Goal: Task Accomplishment & Management: Manage account settings

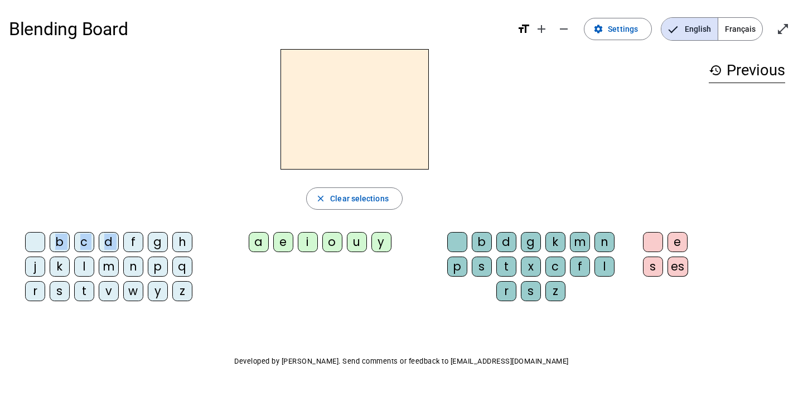
drag, startPoint x: 132, startPoint y: 243, endPoint x: 294, endPoint y: 128, distance: 198.4
click at [294, 128] on div "close Clear selections b c d f g h j k l m n p q r s t v w y z a e i o u y b d …" at bounding box center [354, 179] width 691 height 261
click at [134, 245] on div "f" at bounding box center [133, 242] width 20 height 20
click at [283, 245] on div "e" at bounding box center [283, 242] width 20 height 20
click at [482, 245] on div "b" at bounding box center [482, 242] width 20 height 20
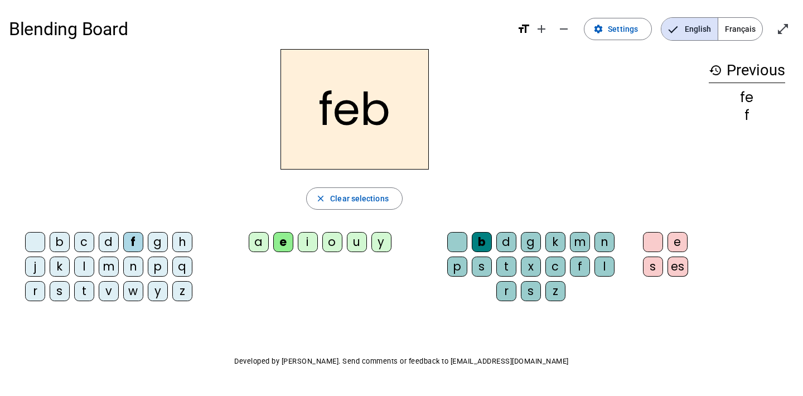
click at [748, 98] on div "fe" at bounding box center [747, 97] width 76 height 13
drag, startPoint x: 751, startPoint y: 117, endPoint x: 740, endPoint y: 113, distance: 11.6
click at [740, 113] on div "f" at bounding box center [747, 115] width 76 height 13
click at [605, 267] on div "l" at bounding box center [605, 267] width 20 height 20
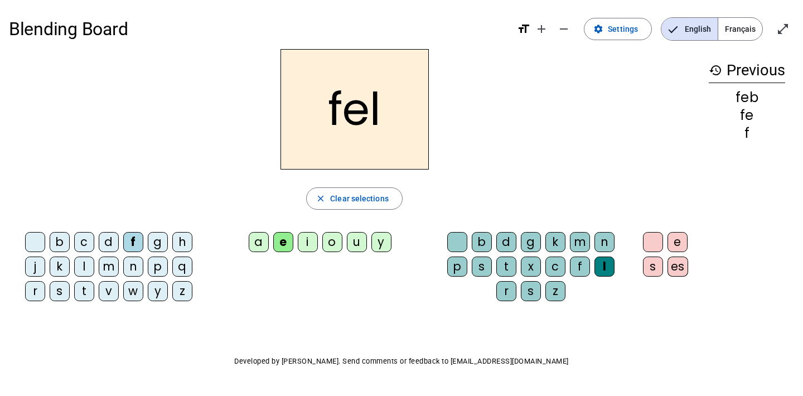
click at [557, 265] on div "c" at bounding box center [555, 267] width 20 height 20
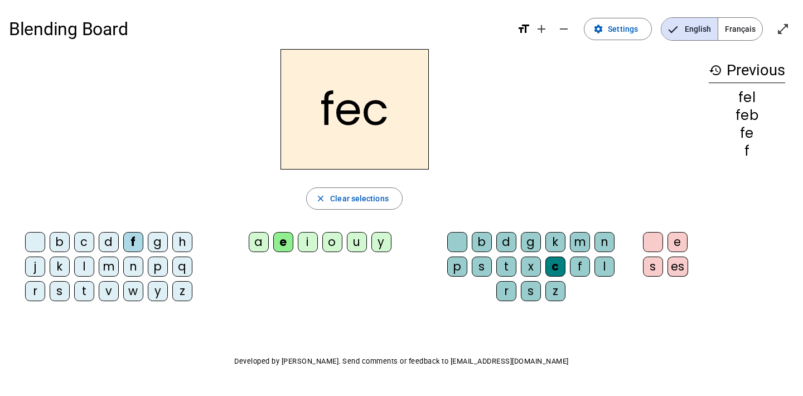
click at [532, 241] on div "g" at bounding box center [531, 242] width 20 height 20
click at [260, 240] on div "a" at bounding box center [259, 242] width 20 height 20
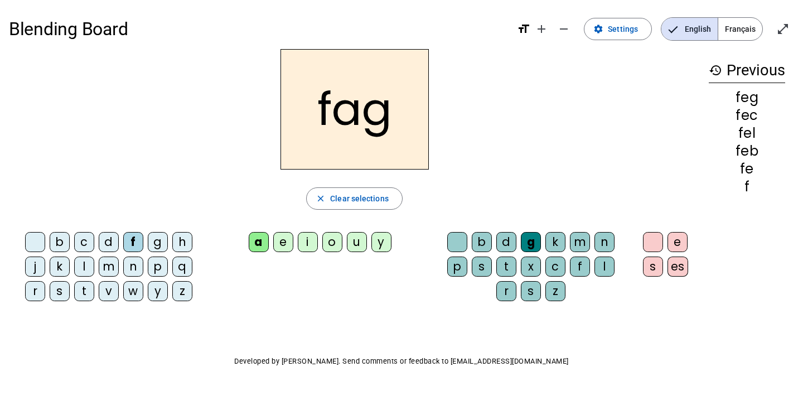
click at [127, 265] on div "n" at bounding box center [133, 267] width 20 height 20
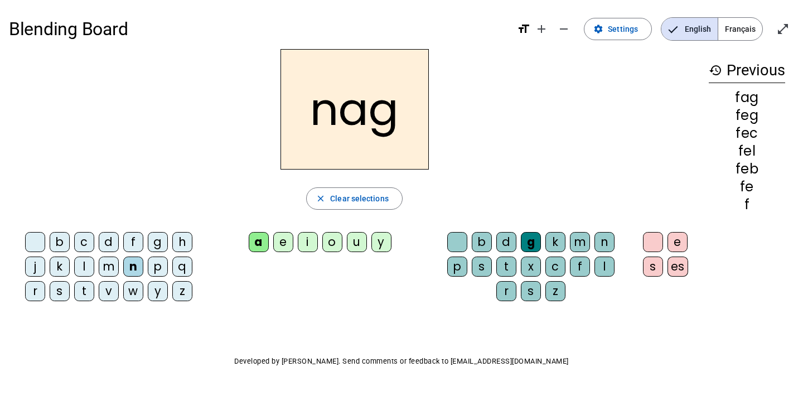
click at [114, 267] on div "m" at bounding box center [109, 267] width 20 height 20
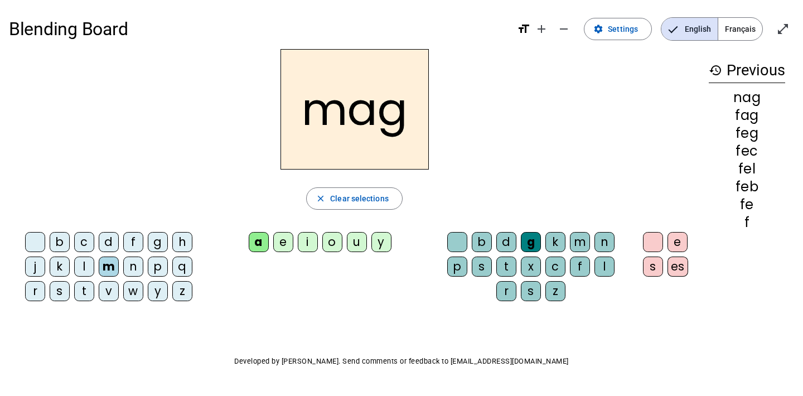
click at [174, 269] on div "q" at bounding box center [182, 267] width 20 height 20
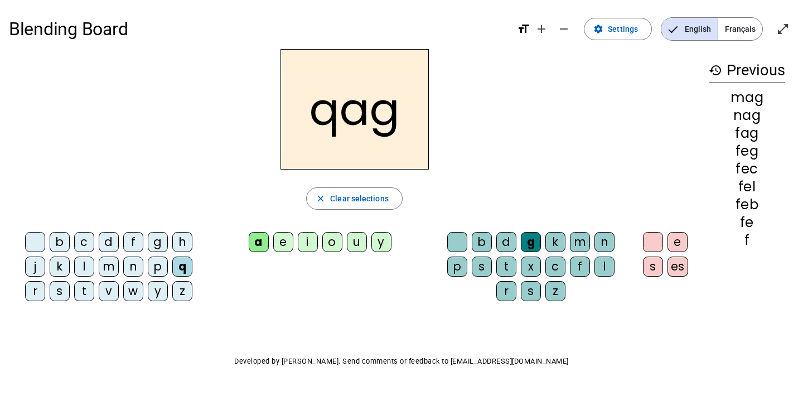
click at [152, 290] on div "y" at bounding box center [158, 291] width 20 height 20
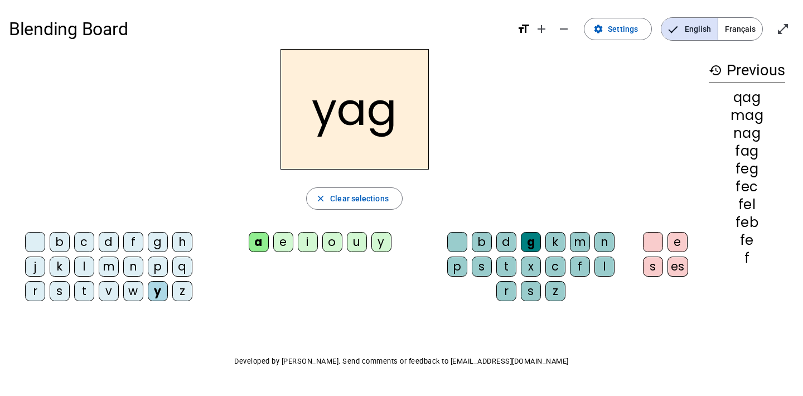
click at [133, 288] on div "w" at bounding box center [133, 291] width 20 height 20
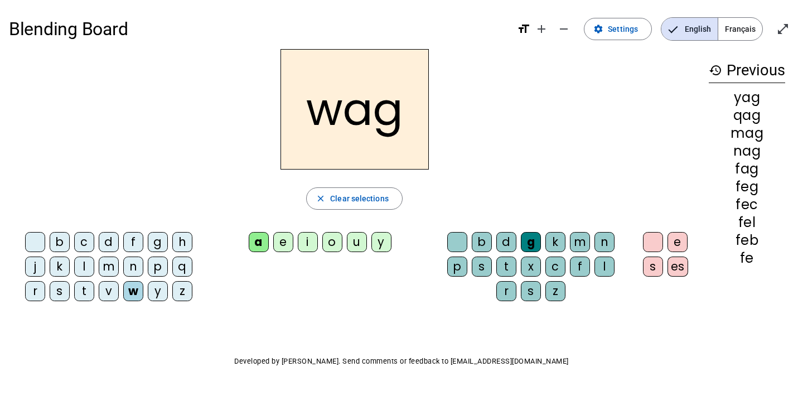
click at [355, 243] on div "u" at bounding box center [357, 242] width 20 height 20
click at [509, 266] on div "t" at bounding box center [506, 267] width 20 height 20
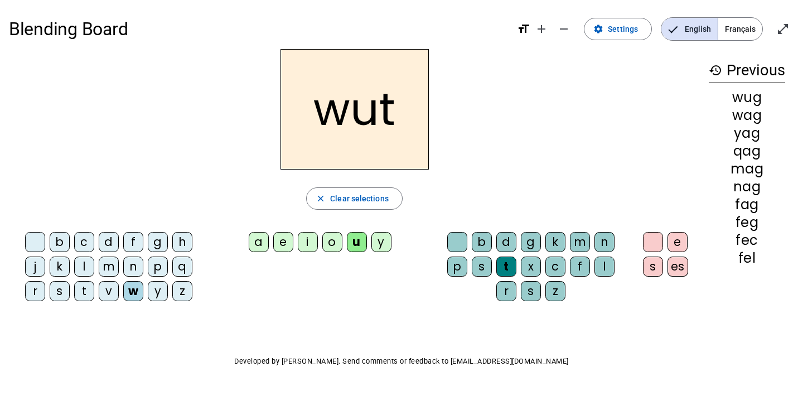
click at [716, 69] on mat-icon "history" at bounding box center [715, 70] width 13 height 13
click at [757, 65] on h3 "history Previous" at bounding box center [747, 70] width 76 height 25
click at [752, 97] on div "wug" at bounding box center [747, 97] width 76 height 13
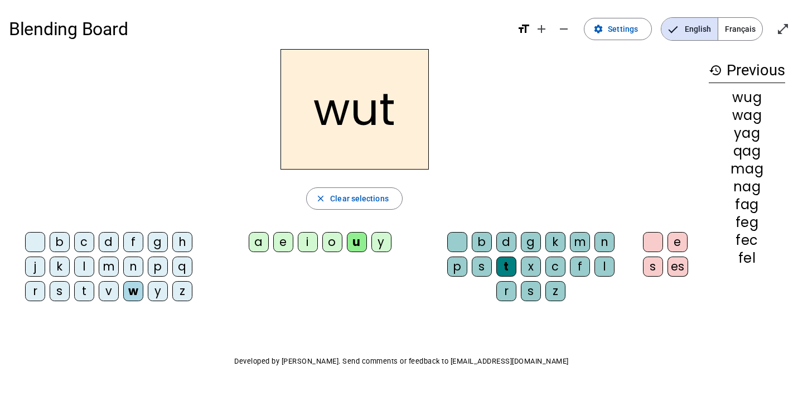
click at [750, 117] on div "wag" at bounding box center [747, 115] width 76 height 13
click at [751, 131] on div "yag" at bounding box center [747, 133] width 76 height 13
click at [743, 24] on span "Français" at bounding box center [740, 29] width 44 height 22
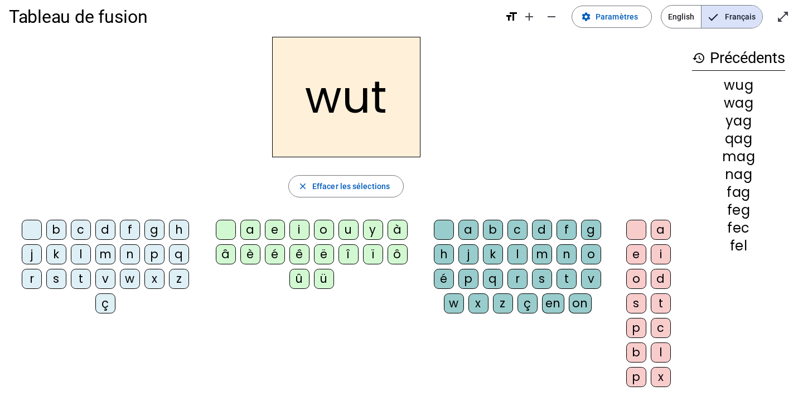
scroll to position [13, 0]
click at [606, 15] on span "Paramètres" at bounding box center [617, 15] width 42 height 13
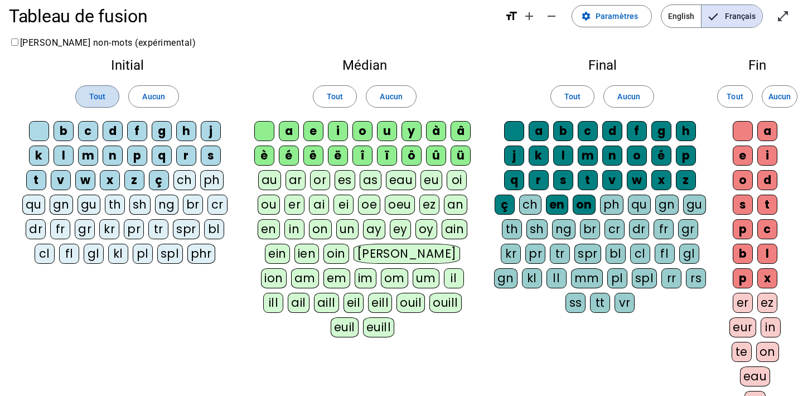
click at [103, 93] on span "Tout" at bounding box center [97, 96] width 16 height 13
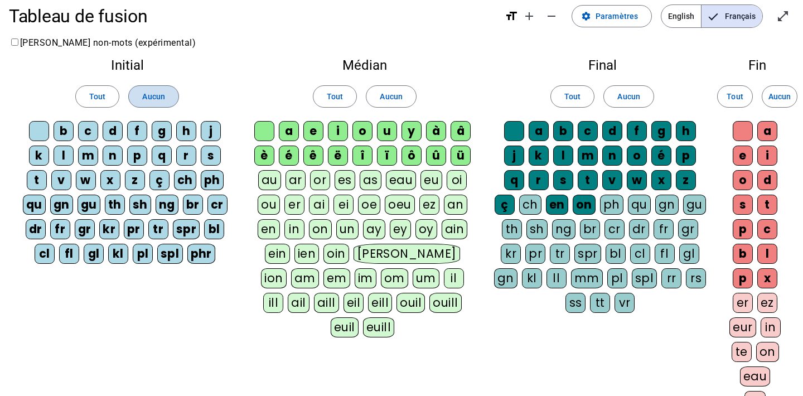
click at [160, 90] on span "Aucun" at bounding box center [153, 96] width 22 height 13
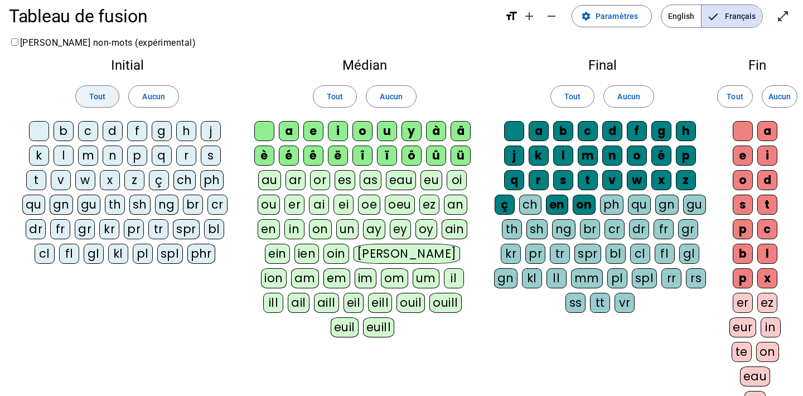
click at [87, 98] on span at bounding box center [97, 96] width 43 height 27
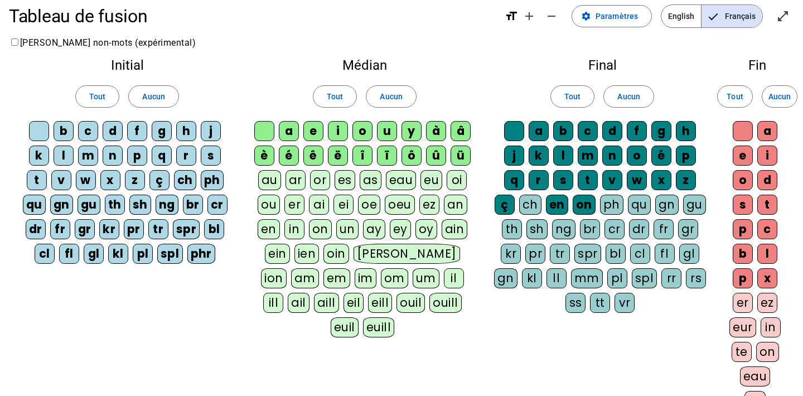
click at [83, 131] on div "c" at bounding box center [88, 131] width 20 height 20
click at [105, 96] on span "Tout" at bounding box center [97, 96] width 16 height 13
click at [344, 95] on span at bounding box center [334, 96] width 43 height 27
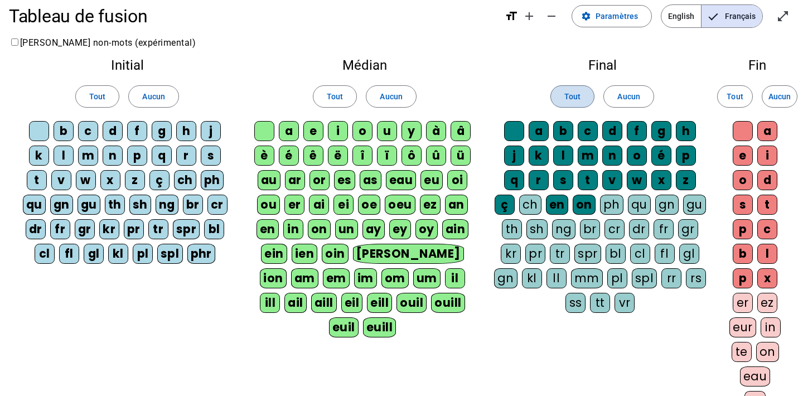
click at [582, 102] on span at bounding box center [572, 96] width 43 height 27
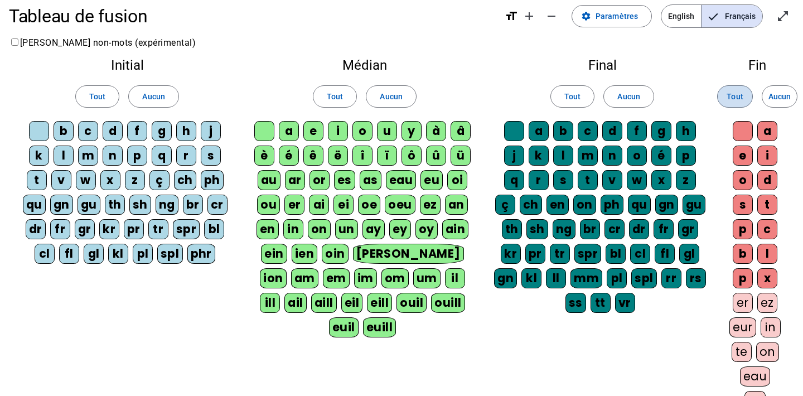
click at [723, 100] on span at bounding box center [735, 96] width 35 height 27
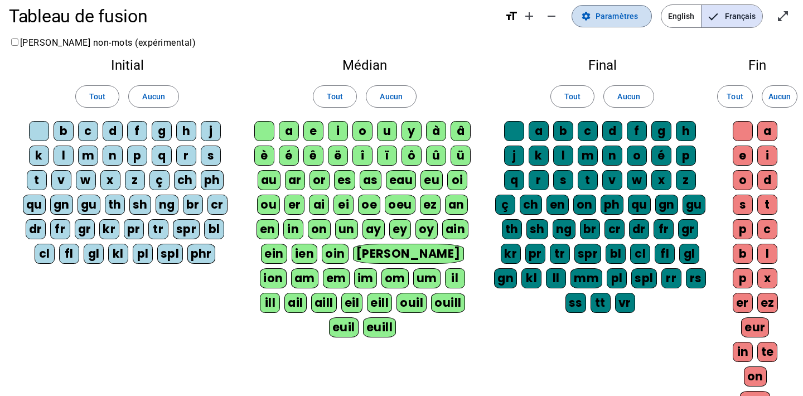
click at [611, 22] on span "Paramètres" at bounding box center [617, 15] width 42 height 13
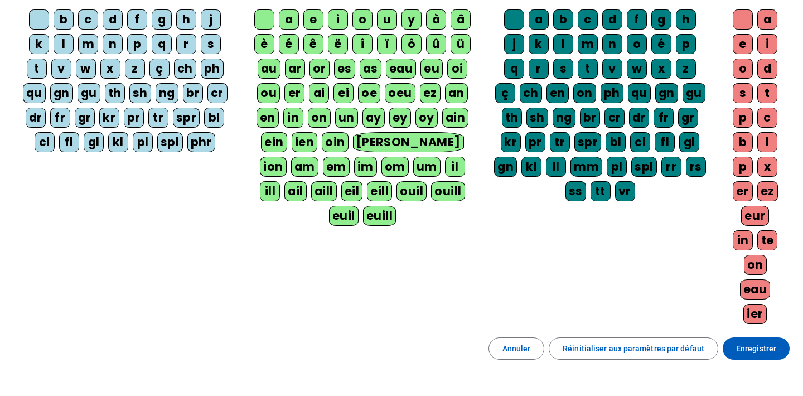
scroll to position [205, 0]
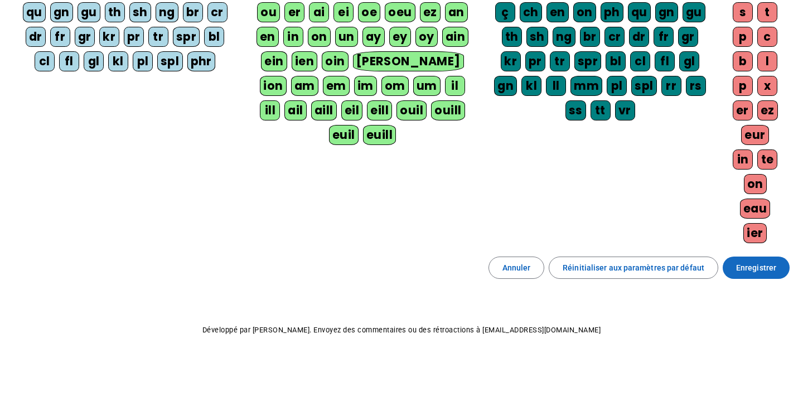
click at [753, 272] on span "Enregistrer" at bounding box center [756, 267] width 40 height 13
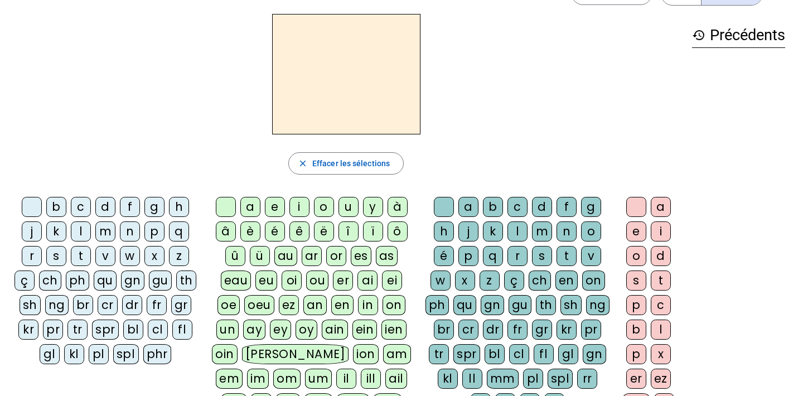
scroll to position [33, 0]
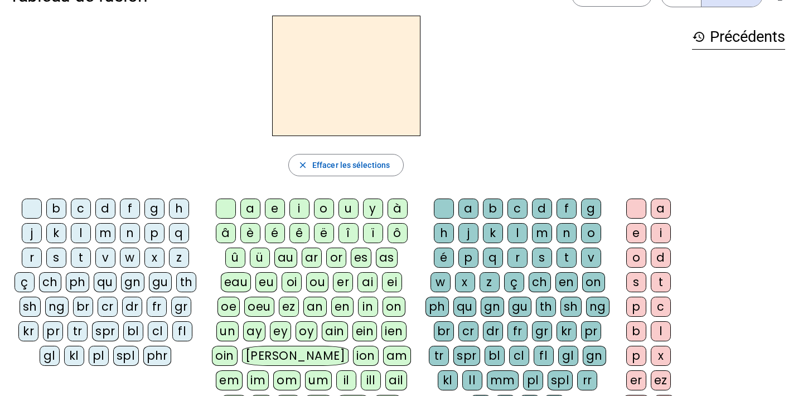
click at [76, 332] on div "tr" at bounding box center [77, 331] width 20 height 20
click at [270, 282] on div "eu" at bounding box center [266, 282] width 22 height 20
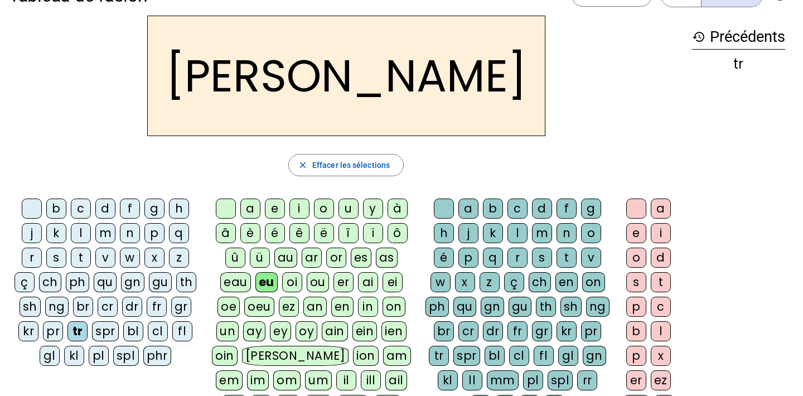
click at [318, 282] on div "ou" at bounding box center [318, 282] width 22 height 20
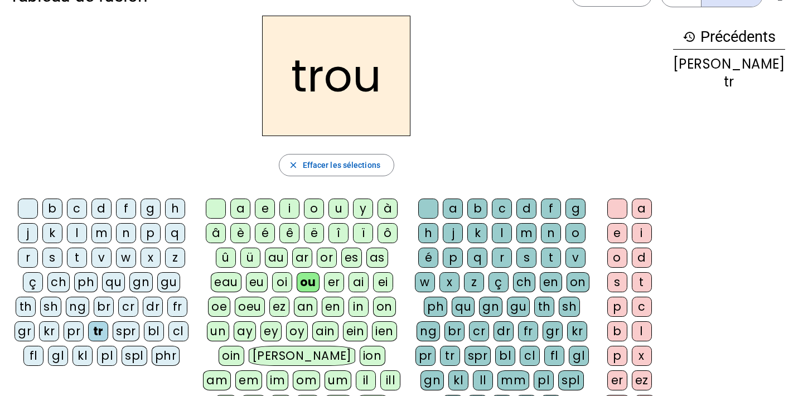
click at [386, 307] on div "on" at bounding box center [384, 307] width 23 height 20
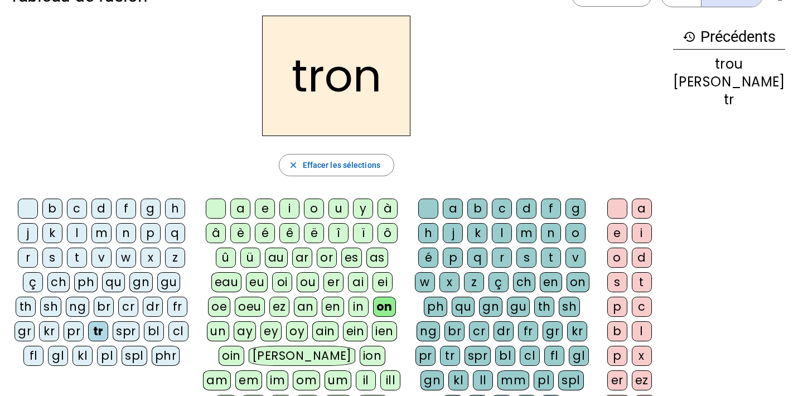
click at [386, 306] on div "on" at bounding box center [384, 307] width 23 height 20
click at [337, 259] on div "or" at bounding box center [327, 258] width 20 height 20
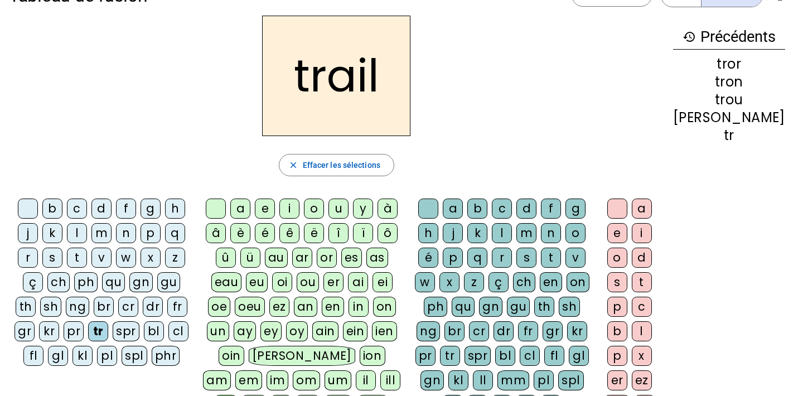
click at [469, 331] on div "cr" at bounding box center [479, 331] width 20 height 20
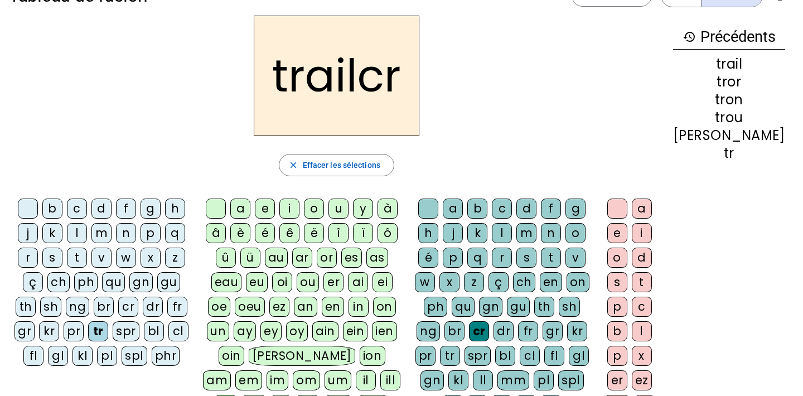
click at [463, 256] on div "p" at bounding box center [453, 258] width 20 height 20
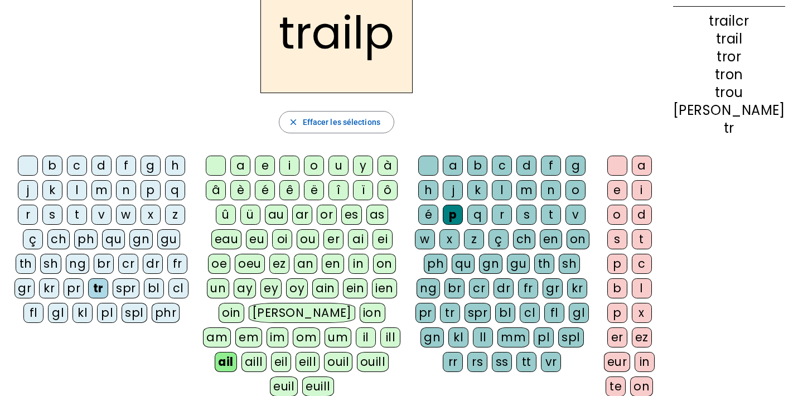
scroll to position [75, 0]
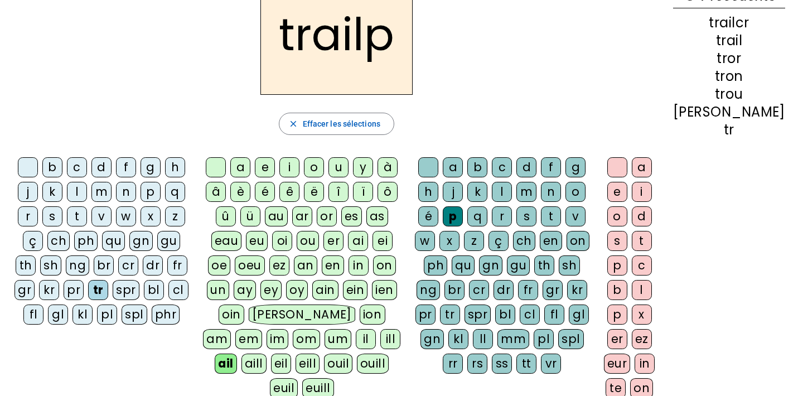
click at [337, 287] on div "ain" at bounding box center [325, 290] width 26 height 20
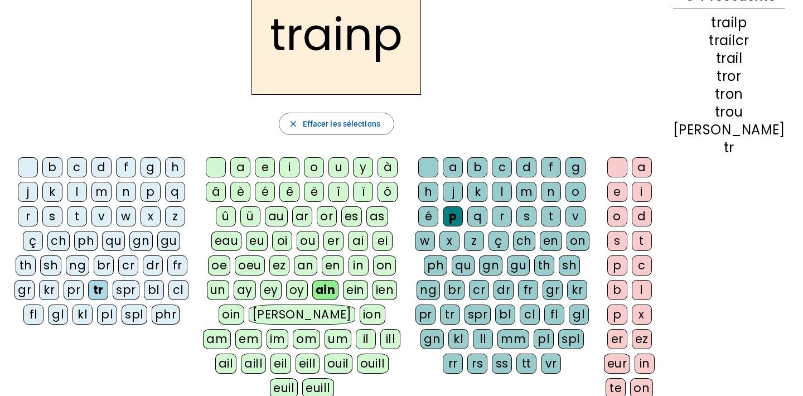
click at [535, 242] on div "ch" at bounding box center [524, 241] width 22 height 20
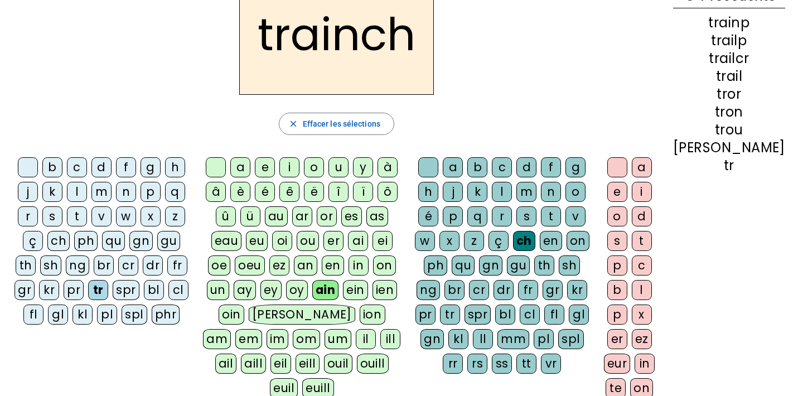
click at [241, 242] on div "eau" at bounding box center [226, 241] width 31 height 20
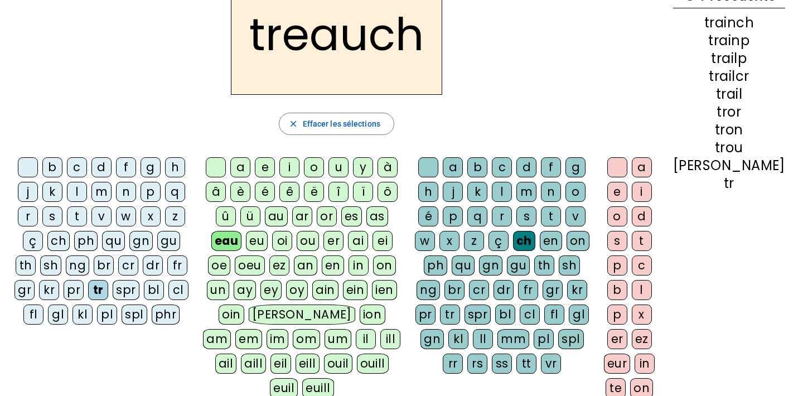
click at [288, 217] on div "au" at bounding box center [276, 216] width 23 height 20
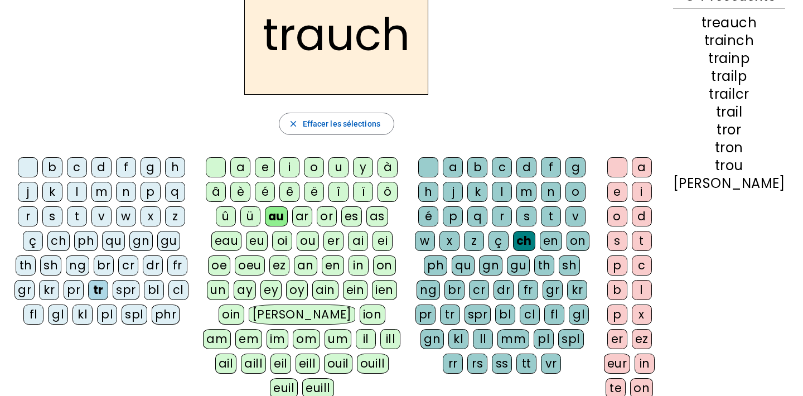
click at [336, 261] on div "en" at bounding box center [333, 265] width 22 height 20
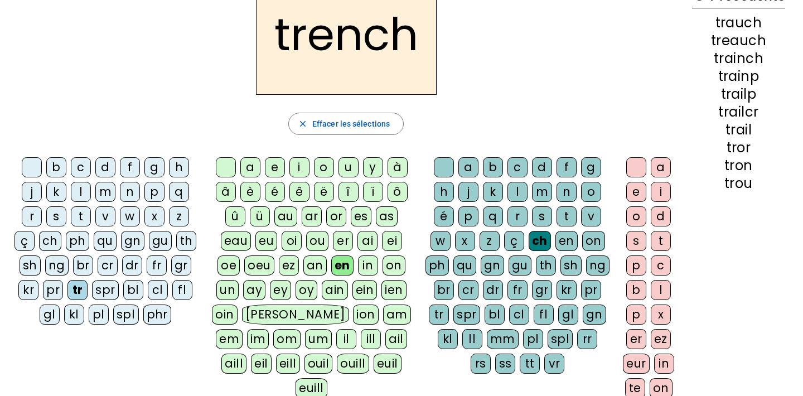
click at [638, 193] on div "e" at bounding box center [636, 192] width 20 height 20
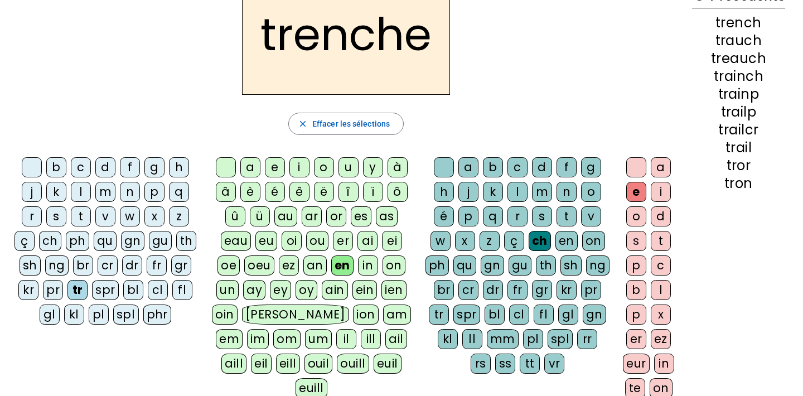
scroll to position [0, 0]
